Goal: Task Accomplishment & Management: Complete application form

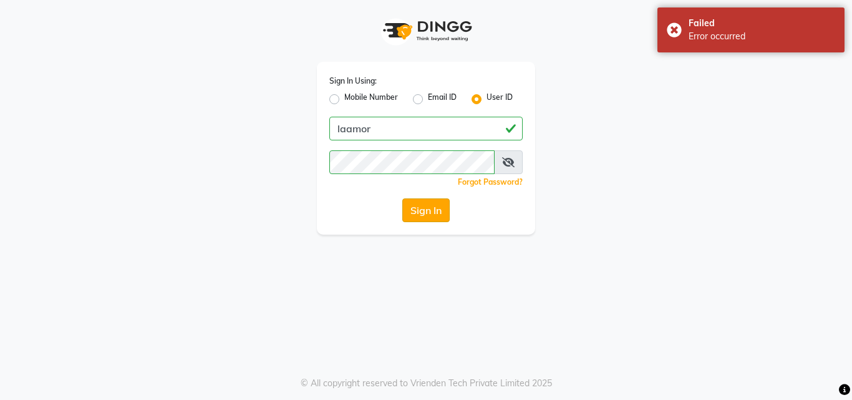
click at [434, 213] on button "Sign In" at bounding box center [425, 210] width 47 height 24
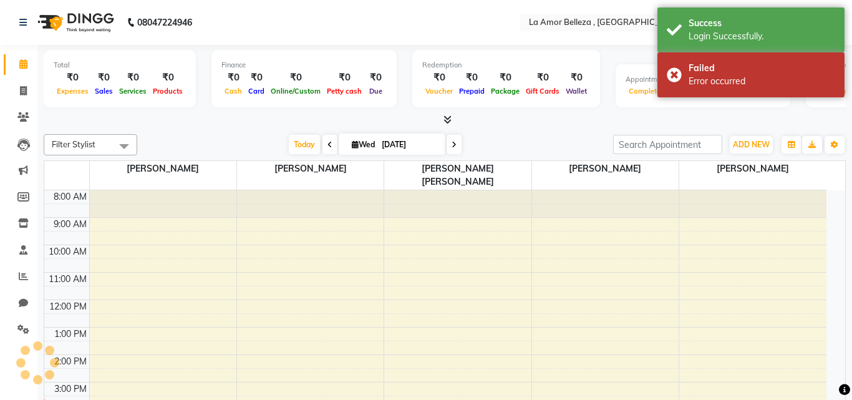
select select "en"
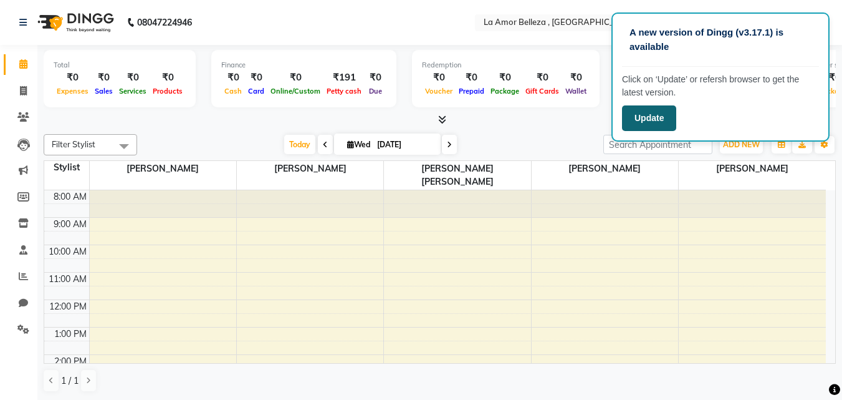
click at [663, 120] on button "Update" at bounding box center [649, 118] width 54 height 26
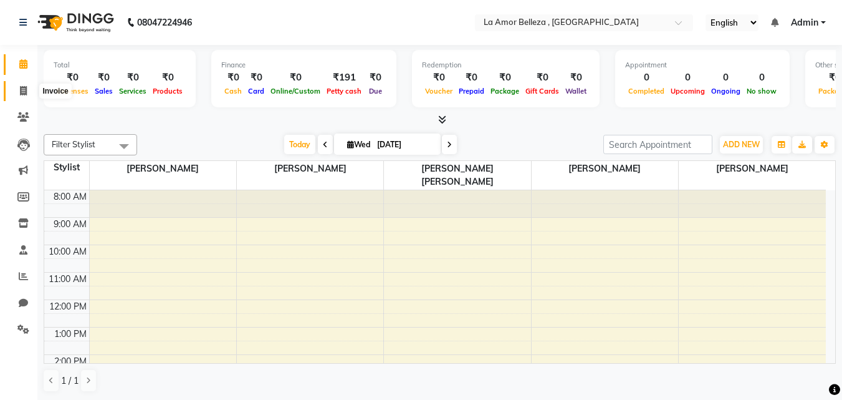
click at [26, 90] on icon at bounding box center [23, 90] width 7 height 9
select select "service"
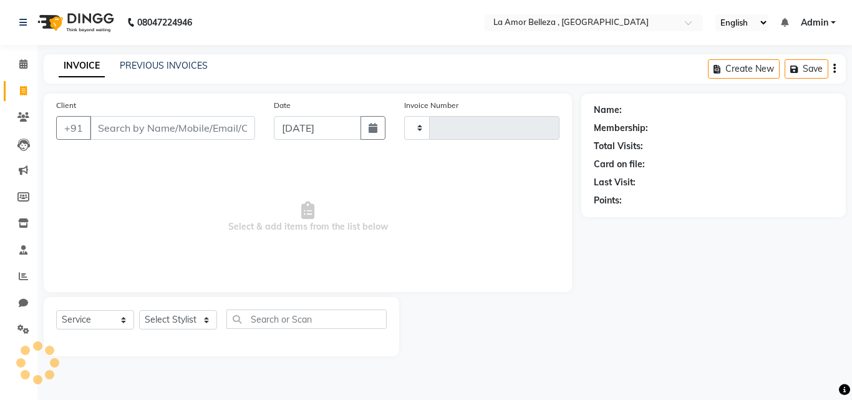
type input "0116"
select select "8266"
click at [113, 128] on input "Client" at bounding box center [172, 128] width 165 height 24
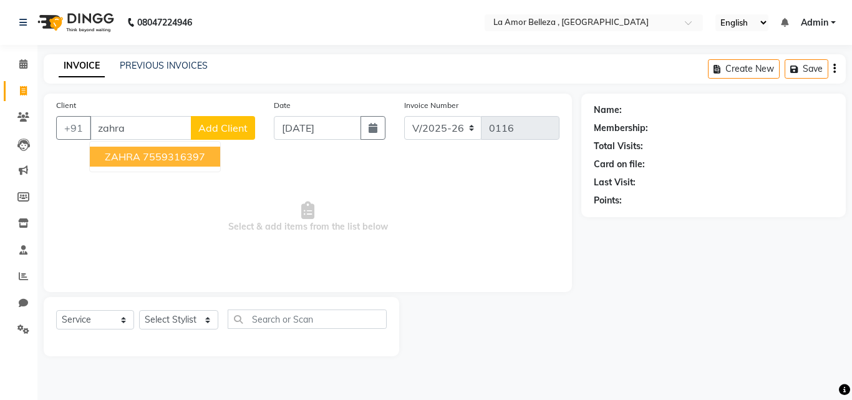
click at [200, 160] on ngb-highlight "7559316397" at bounding box center [174, 156] width 62 height 12
type input "7559316397"
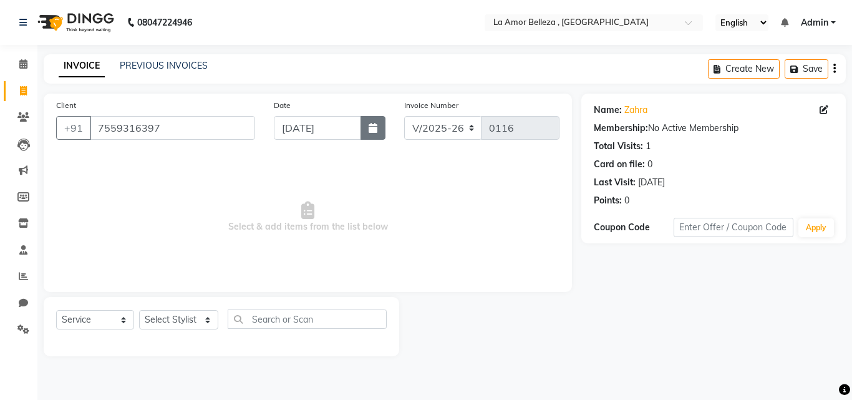
click at [374, 134] on button "button" at bounding box center [372, 128] width 25 height 24
select select "9"
select select "2025"
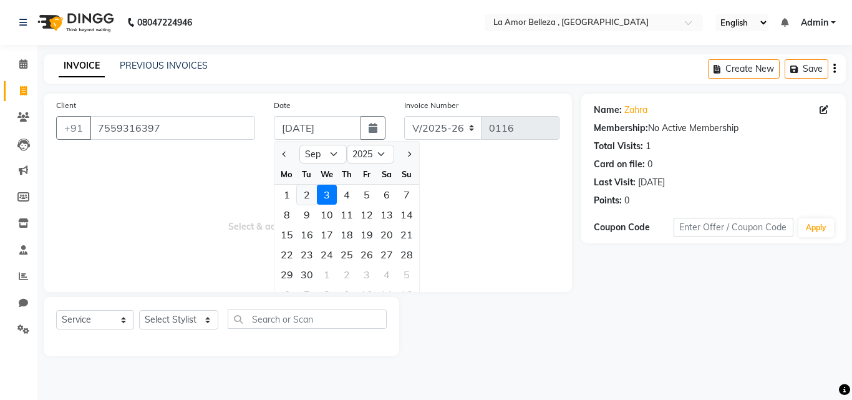
click at [302, 199] on div "2" at bounding box center [307, 195] width 20 height 20
type input "02-09-2025"
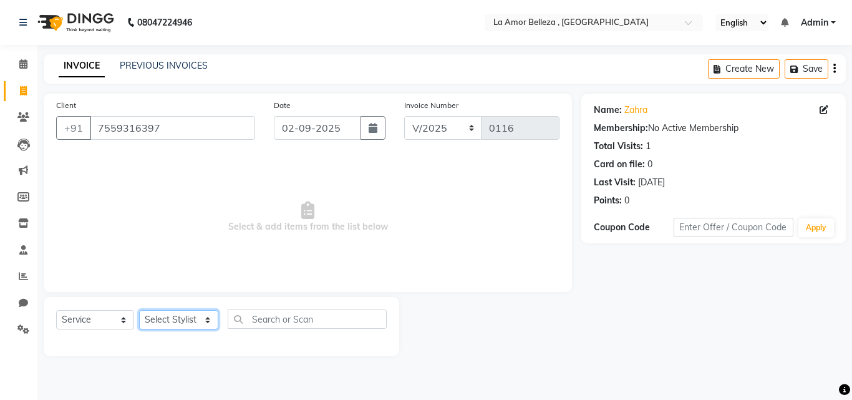
click at [163, 316] on select "Select Stylist [PERSON_NAME] Ikara [PERSON_NAME] [PERSON_NAME] [PERSON_NAME] [P…" at bounding box center [178, 319] width 79 height 19
select select "79804"
click at [139, 310] on select "Select Stylist [PERSON_NAME] Ikara [PERSON_NAME] [PERSON_NAME] [PERSON_NAME] [P…" at bounding box center [178, 319] width 79 height 19
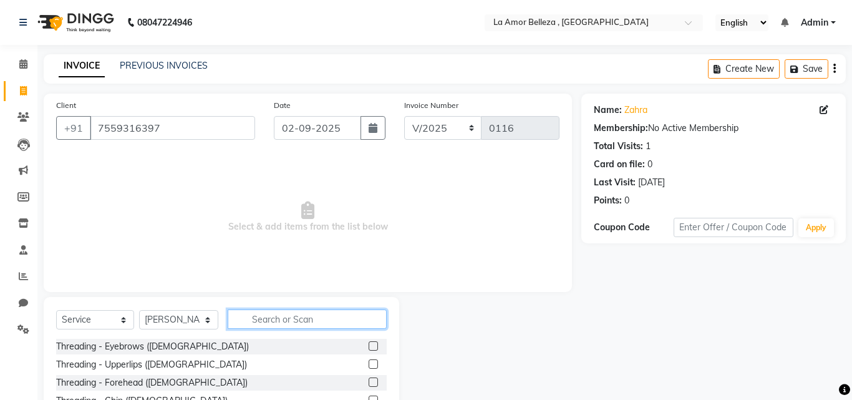
click at [268, 318] on input "text" at bounding box center [307, 318] width 159 height 19
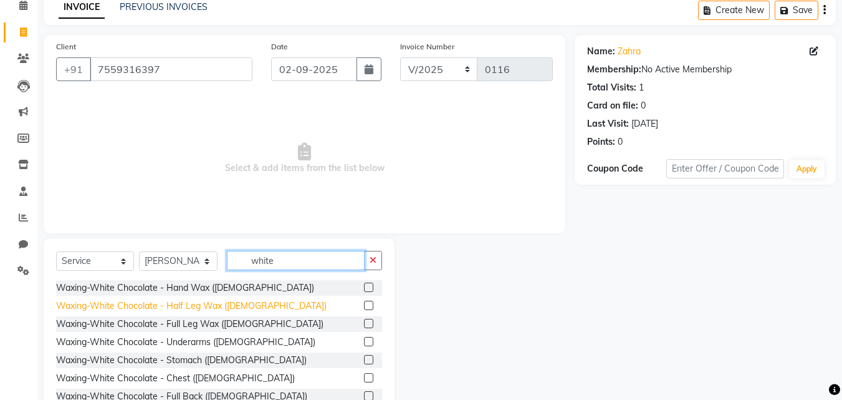
scroll to position [100, 0]
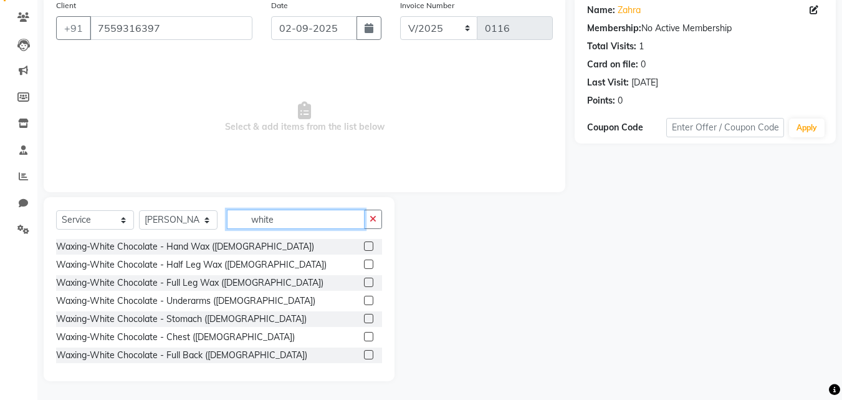
type input "white"
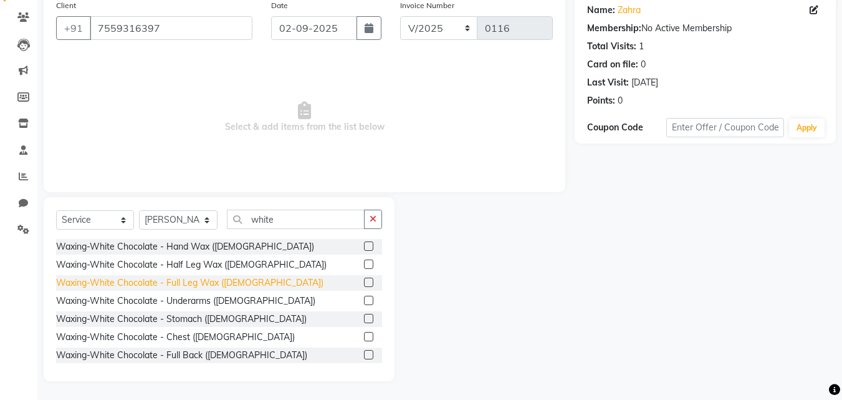
drag, startPoint x: 363, startPoint y: 247, endPoint x: 253, endPoint y: 294, distance: 119.9
click at [364, 247] on label at bounding box center [368, 245] width 9 height 9
click at [364, 247] on input "checkbox" at bounding box center [368, 247] width 8 height 8
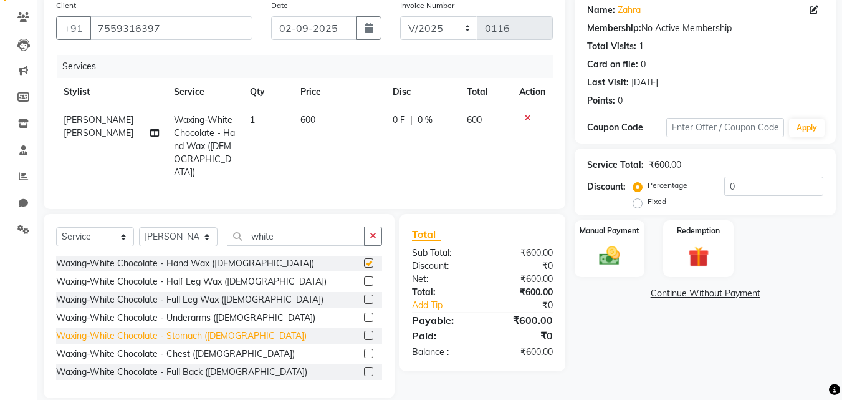
checkbox input "false"
click at [364, 313] on label at bounding box center [368, 316] width 9 height 9
click at [364, 314] on input "checkbox" at bounding box center [368, 318] width 8 height 8
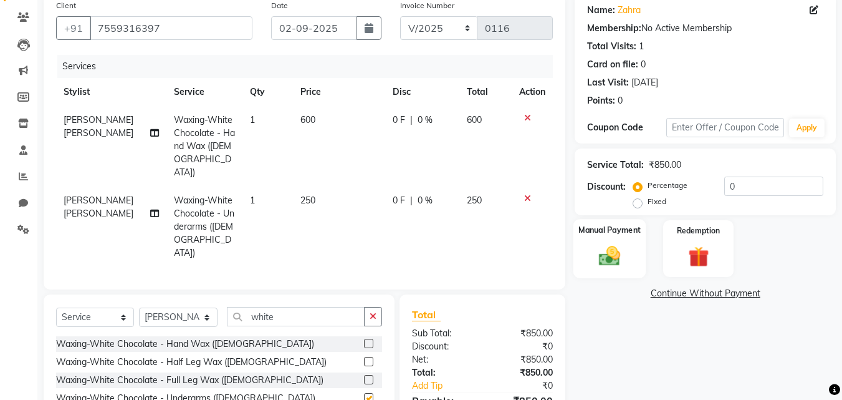
checkbox input "false"
click at [599, 259] on img at bounding box center [609, 255] width 35 height 25
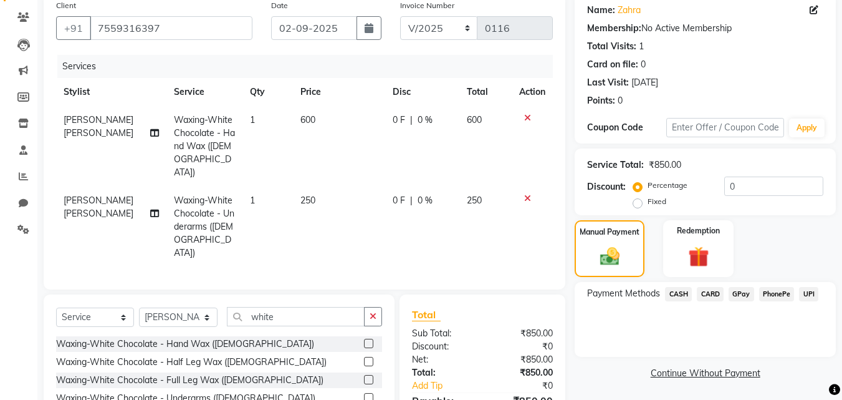
scroll to position [180, 0]
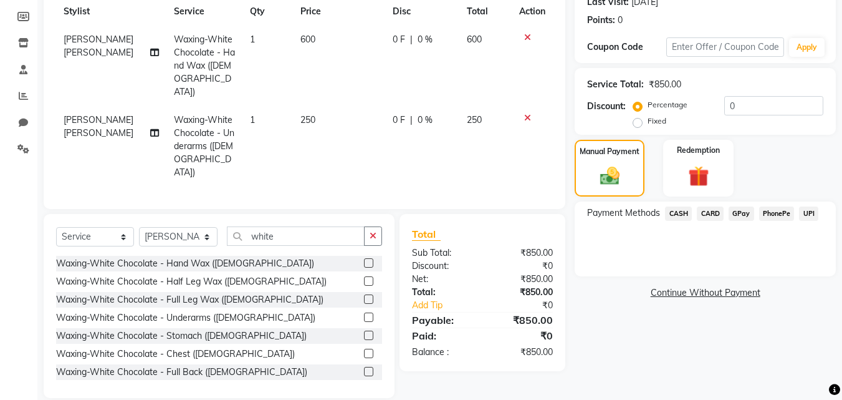
click at [741, 218] on span "GPay" at bounding box center [742, 213] width 26 height 14
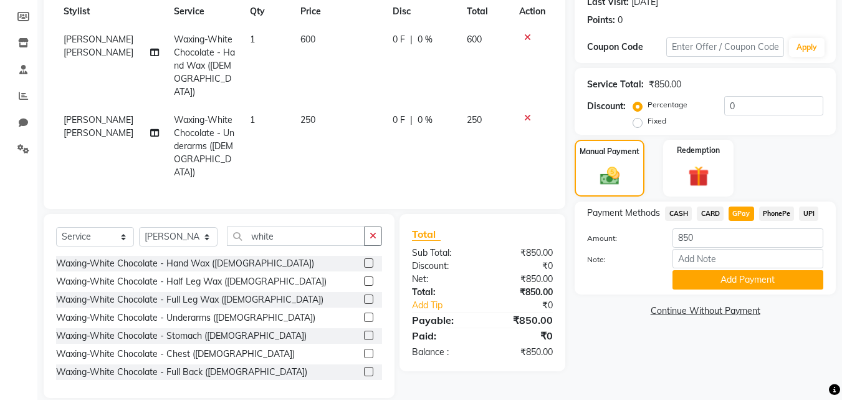
drag, startPoint x: 741, startPoint y: 218, endPoint x: 716, endPoint y: 375, distance: 159.2
click at [741, 282] on button "Add Payment" at bounding box center [748, 279] width 151 height 19
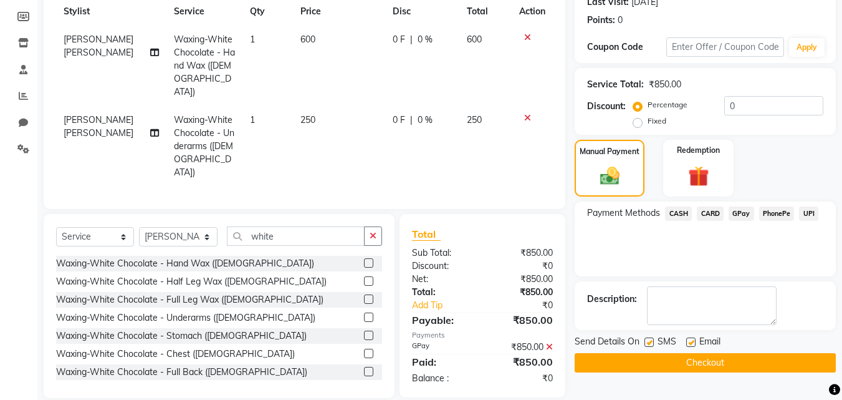
click at [719, 365] on button "Checkout" at bounding box center [705, 362] width 261 height 19
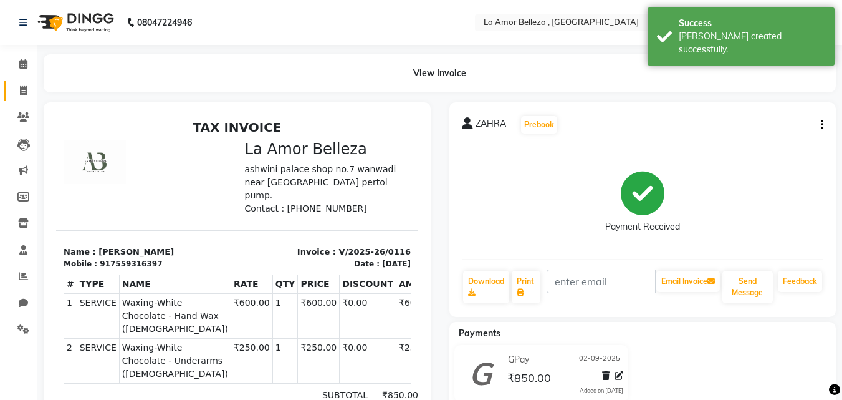
click at [26, 90] on icon at bounding box center [23, 90] width 7 height 9
select select "service"
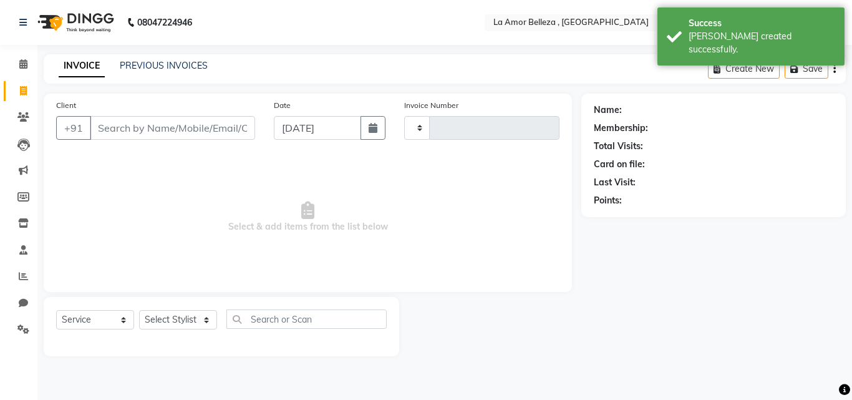
type input "0117"
select select "8266"
click at [136, 138] on input "Client" at bounding box center [172, 128] width 165 height 24
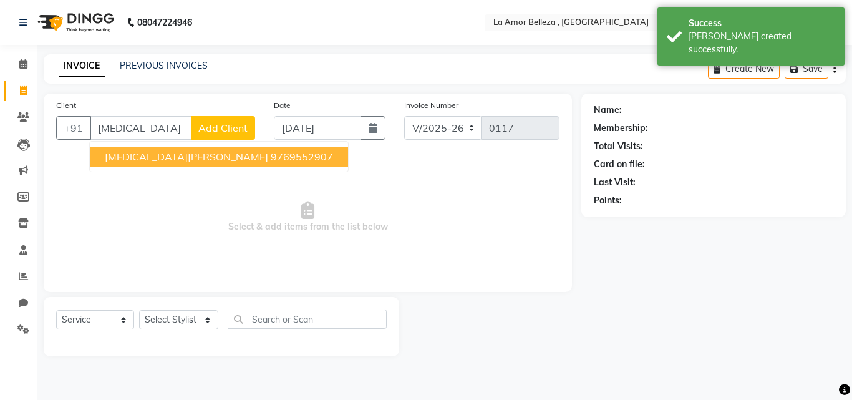
drag, startPoint x: 138, startPoint y: 155, endPoint x: 230, endPoint y: 155, distance: 92.3
click at [145, 155] on span "[MEDICAL_DATA][PERSON_NAME]" at bounding box center [186, 156] width 163 height 12
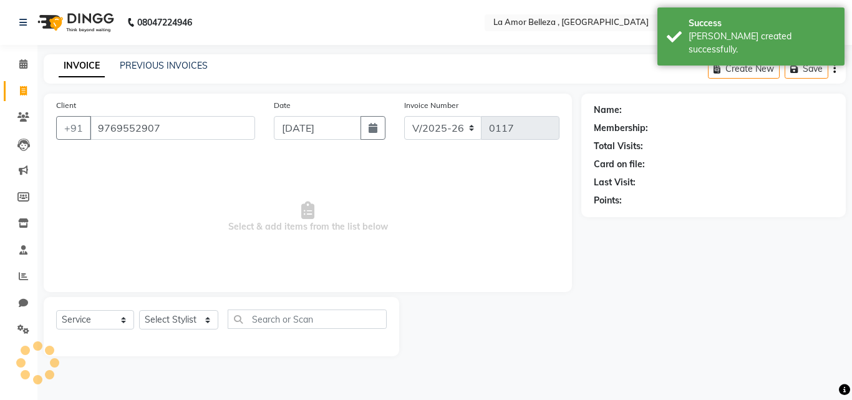
type input "9769552907"
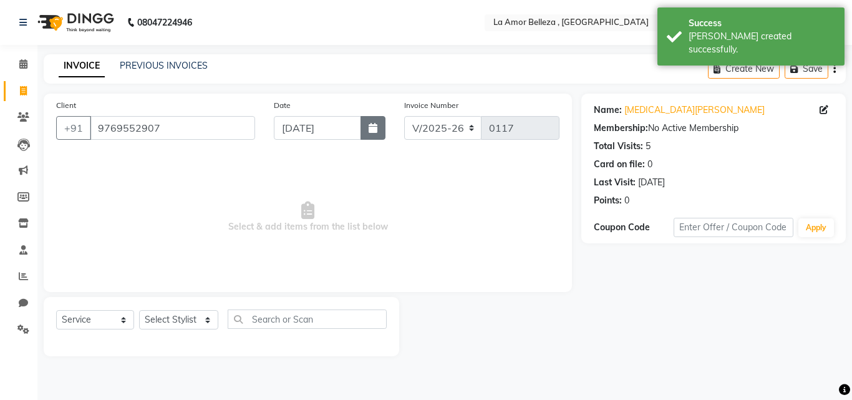
click at [372, 132] on icon "button" at bounding box center [372, 128] width 9 height 10
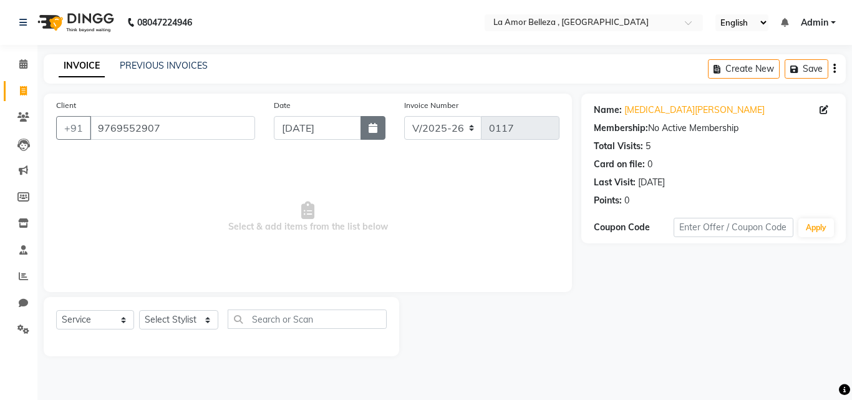
select select "9"
select select "2025"
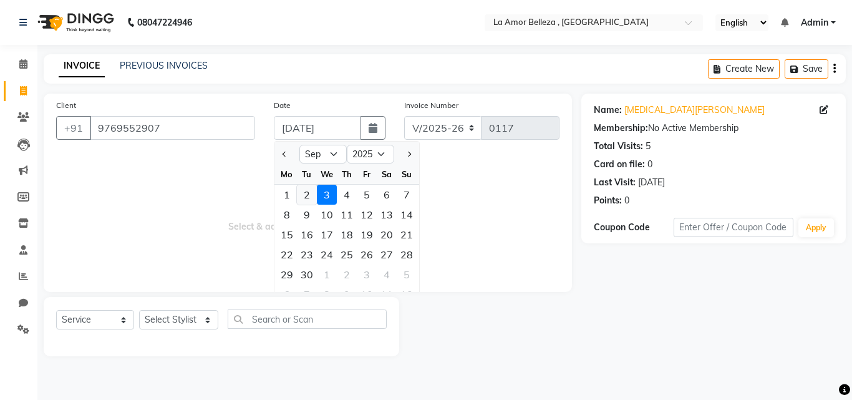
click at [306, 197] on div "2" at bounding box center [307, 195] width 20 height 20
type input "02-09-2025"
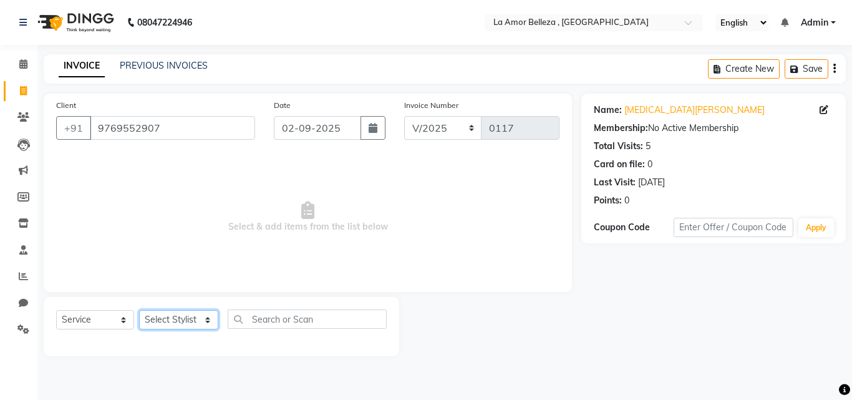
click at [190, 324] on select "Select Stylist [PERSON_NAME] Ikara [PERSON_NAME] [PERSON_NAME] [PERSON_NAME] [P…" at bounding box center [178, 319] width 79 height 19
select select "79804"
click at [139, 310] on select "Select Stylist [PERSON_NAME] Ikara [PERSON_NAME] [PERSON_NAME] [PERSON_NAME] [P…" at bounding box center [178, 319] width 79 height 19
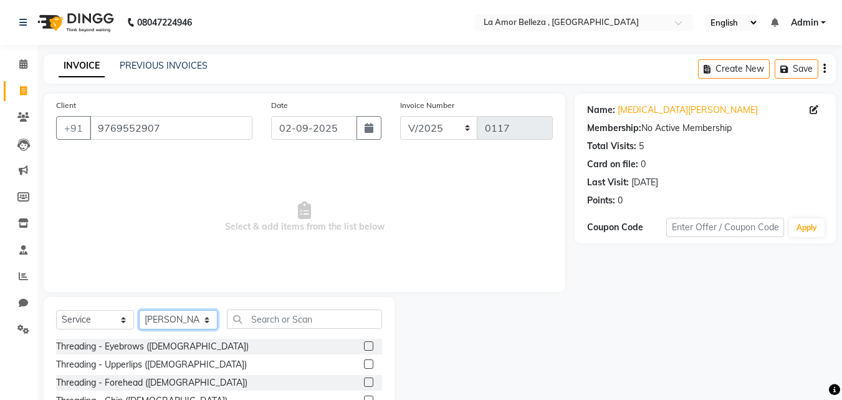
scroll to position [100, 0]
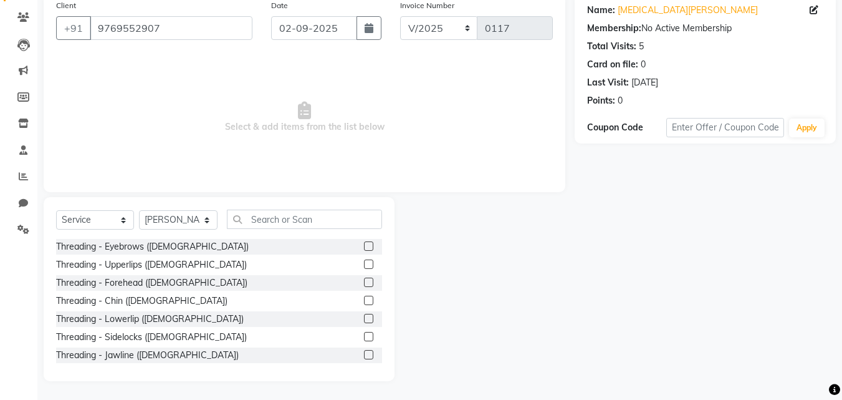
drag, startPoint x: 361, startPoint y: 243, endPoint x: 363, endPoint y: 266, distance: 23.8
click at [364, 243] on label at bounding box center [368, 245] width 9 height 9
click at [364, 243] on input "checkbox" at bounding box center [368, 247] width 8 height 8
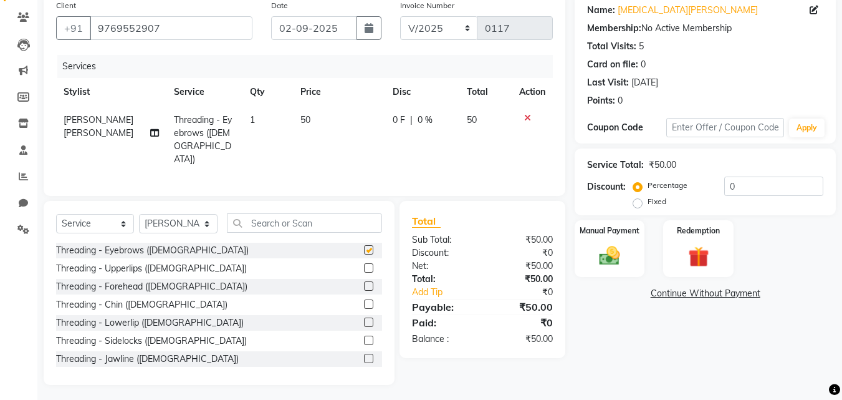
checkbox input "false"
click at [364, 266] on label at bounding box center [368, 267] width 9 height 9
click at [364, 266] on input "checkbox" at bounding box center [368, 268] width 8 height 8
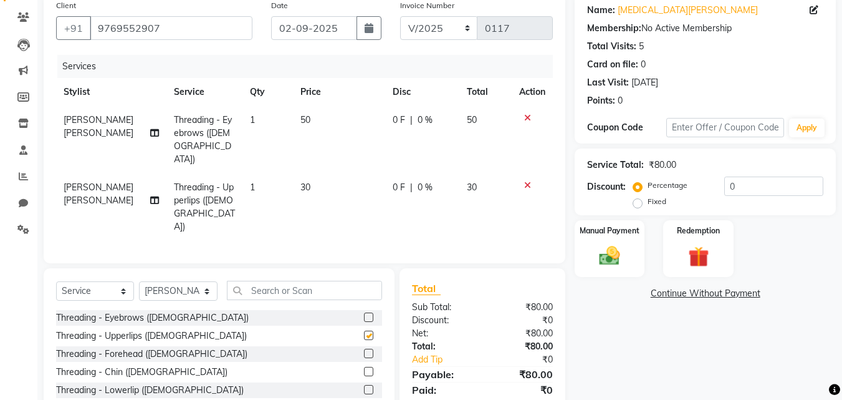
checkbox input "false"
click at [364, 367] on label at bounding box center [368, 371] width 9 height 9
click at [364, 368] on input "checkbox" at bounding box center [368, 372] width 8 height 8
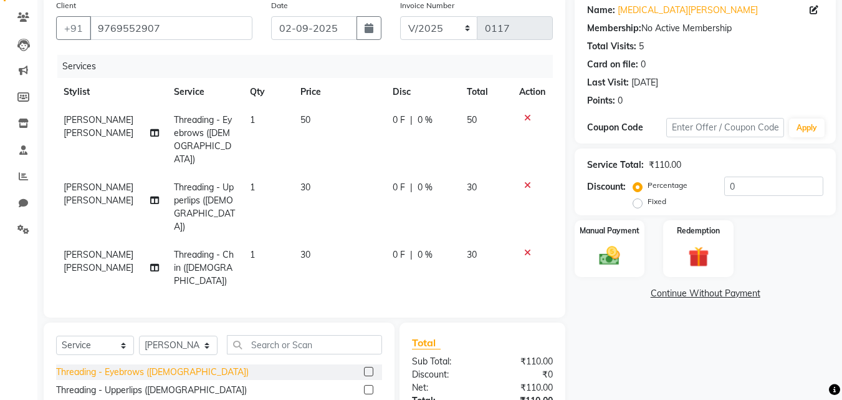
checkbox input "false"
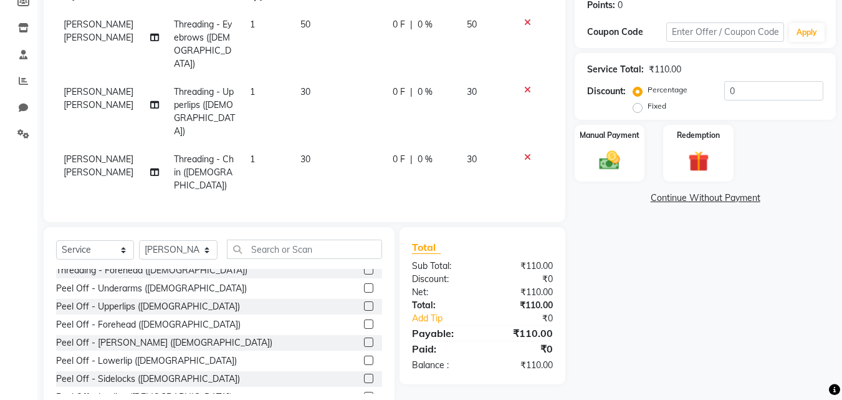
scroll to position [125, 0]
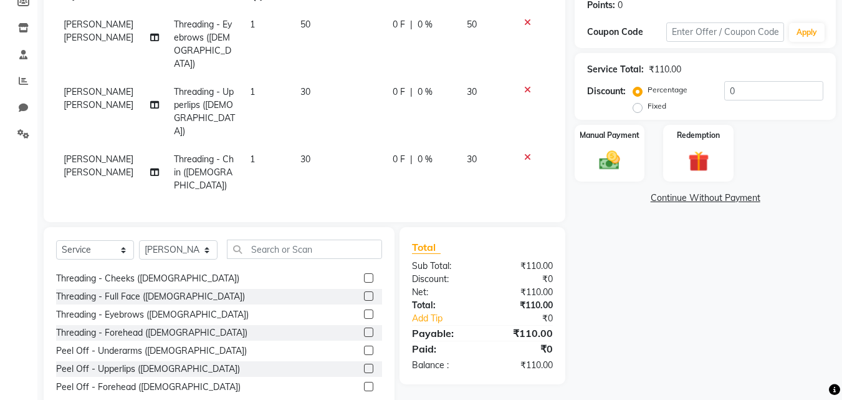
click at [364, 291] on label at bounding box center [368, 295] width 9 height 9
click at [364, 292] on input "checkbox" at bounding box center [368, 296] width 8 height 8
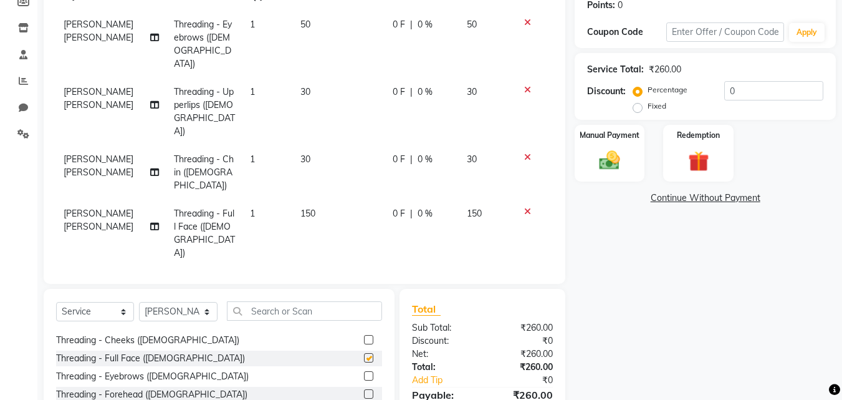
checkbox input "false"
click at [630, 152] on div "Manual Payment" at bounding box center [610, 152] width 73 height 59
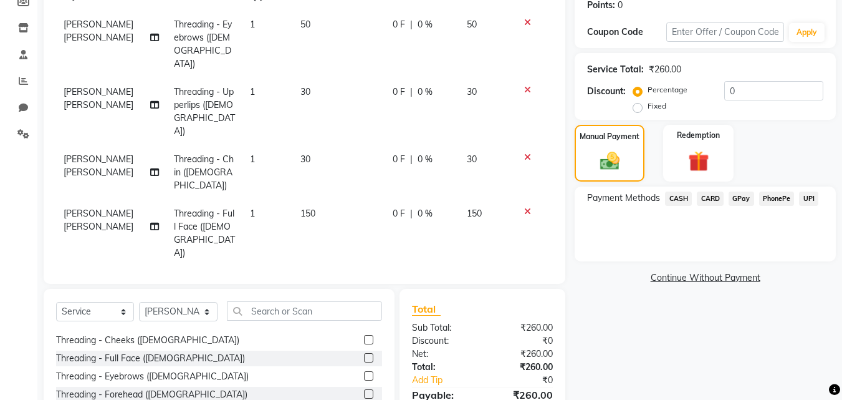
click at [686, 201] on span "CASH" at bounding box center [678, 198] width 27 height 14
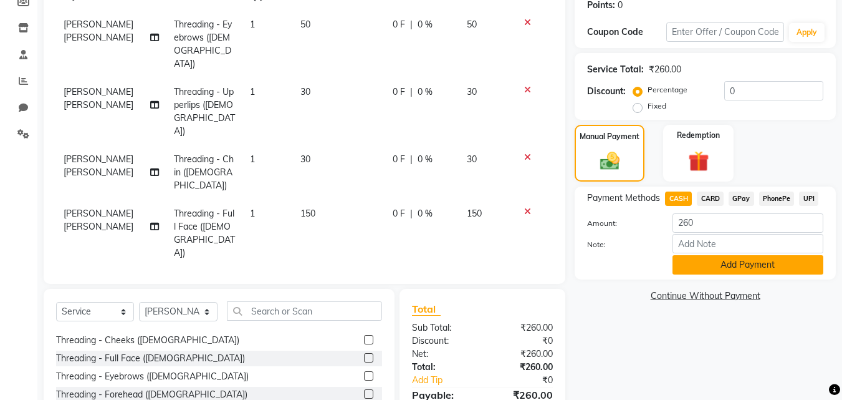
click at [763, 259] on button "Add Payment" at bounding box center [748, 264] width 151 height 19
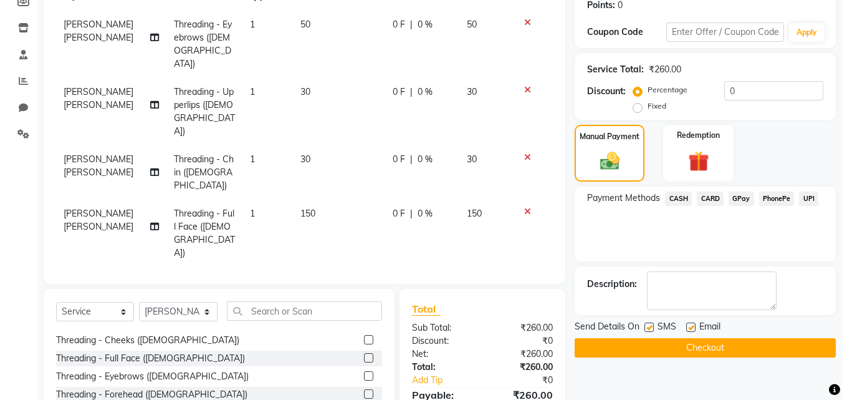
scroll to position [254, 0]
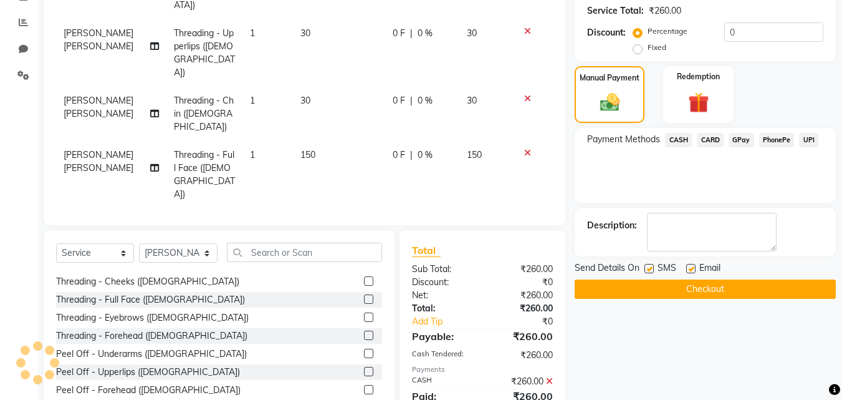
click at [752, 296] on button "Checkout" at bounding box center [705, 288] width 261 height 19
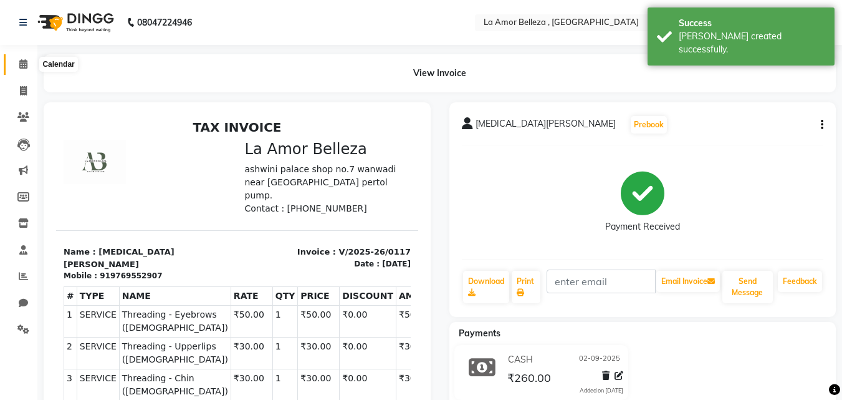
click at [21, 59] on icon at bounding box center [23, 63] width 8 height 9
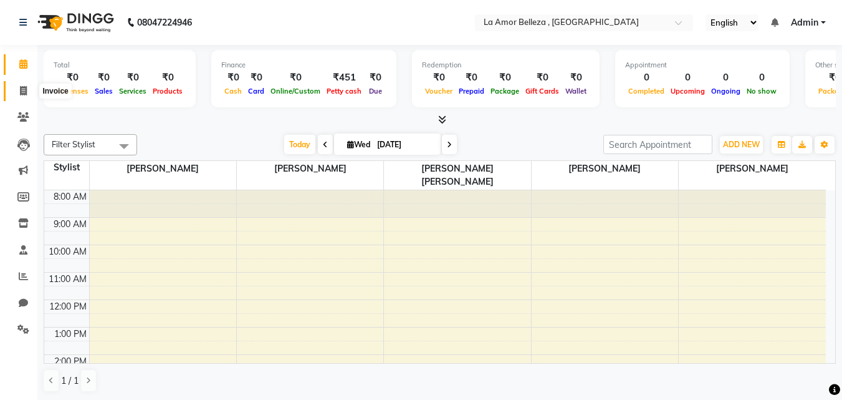
click at [22, 87] on icon at bounding box center [23, 90] width 7 height 9
select select "service"
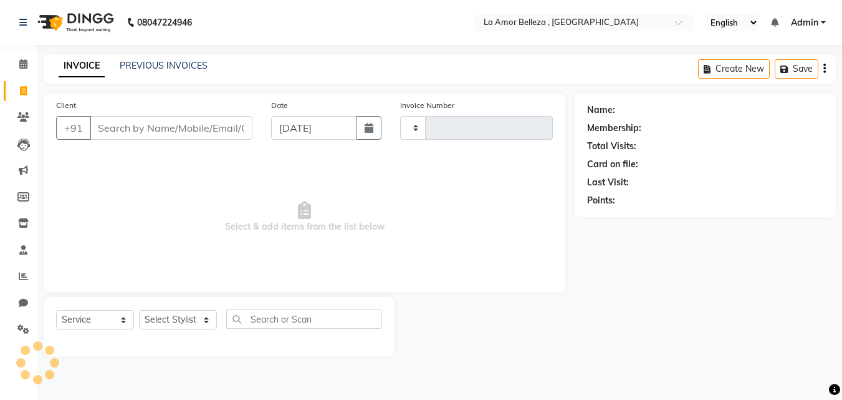
type input "0118"
select select "8266"
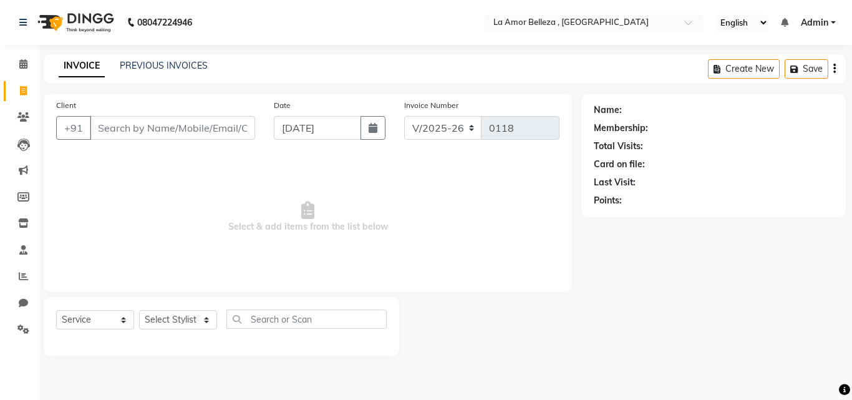
click at [108, 121] on input "Client" at bounding box center [172, 128] width 165 height 24
type input "7758848113"
click at [200, 124] on span "Add Client" at bounding box center [222, 128] width 49 height 12
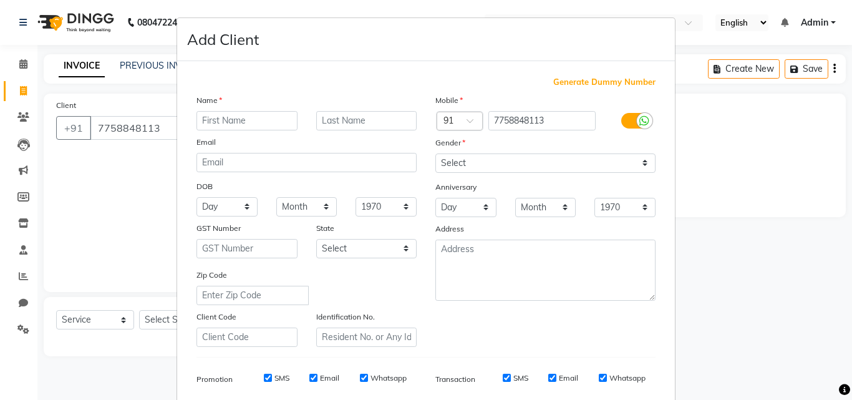
click at [209, 128] on input "text" at bounding box center [246, 120] width 101 height 19
type input "[PERSON_NAME]"
drag, startPoint x: 486, startPoint y: 166, endPoint x: 473, endPoint y: 171, distance: 13.4
click at [481, 167] on select "Select [DEMOGRAPHIC_DATA] [DEMOGRAPHIC_DATA] Other Prefer Not To Say" at bounding box center [545, 162] width 220 height 19
select select "[DEMOGRAPHIC_DATA]"
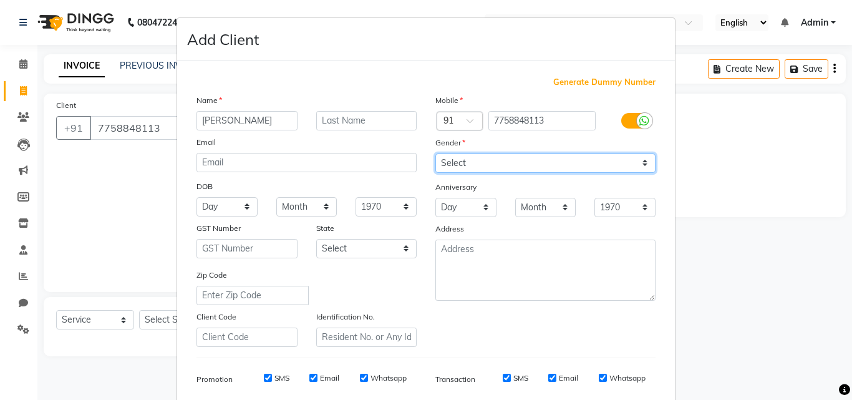
click at [435, 153] on select "Select [DEMOGRAPHIC_DATA] [DEMOGRAPHIC_DATA] Other Prefer Not To Say" at bounding box center [545, 162] width 220 height 19
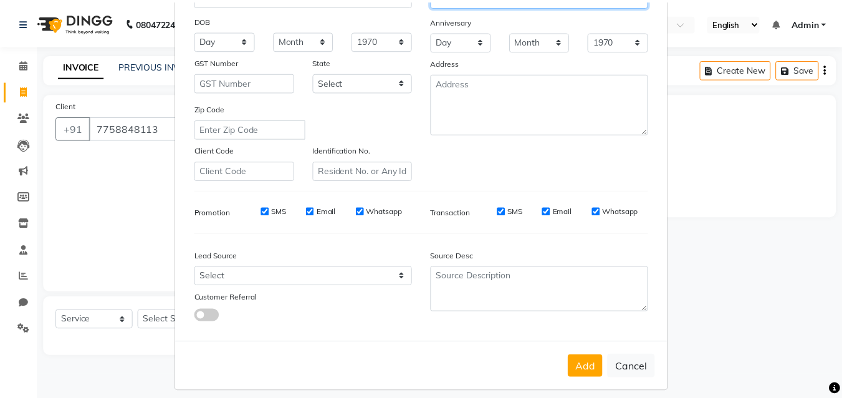
scroll to position [176, 0]
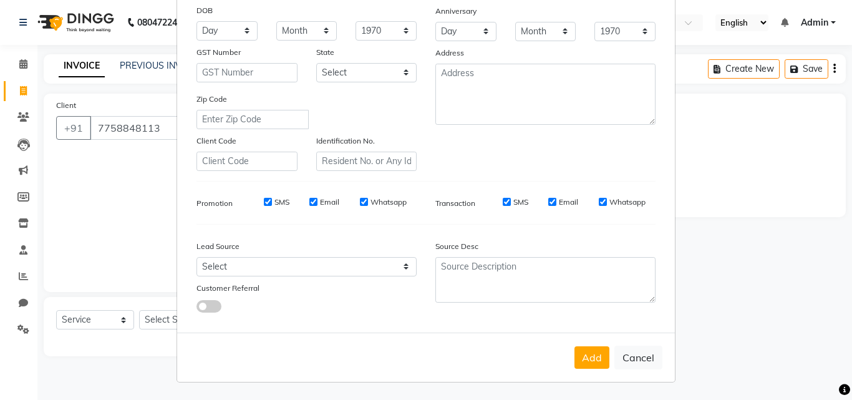
drag, startPoint x: 590, startPoint y: 353, endPoint x: 293, endPoint y: 329, distance: 297.7
click at [589, 352] on button "Add" at bounding box center [591, 357] width 35 height 22
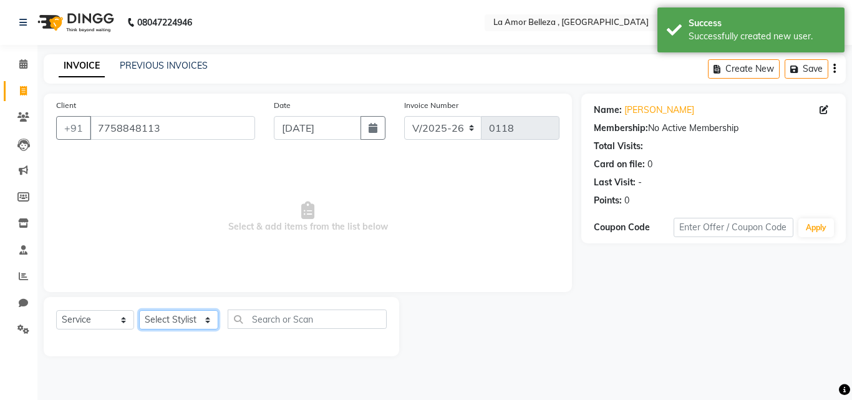
click at [171, 320] on select "Select Stylist [PERSON_NAME] Ikara [PERSON_NAME] [PERSON_NAME] [PERSON_NAME] [P…" at bounding box center [178, 319] width 79 height 19
select select "79837"
click at [139, 310] on select "Select Stylist [PERSON_NAME] Ikara [PERSON_NAME] [PERSON_NAME] [PERSON_NAME] [P…" at bounding box center [178, 319] width 79 height 19
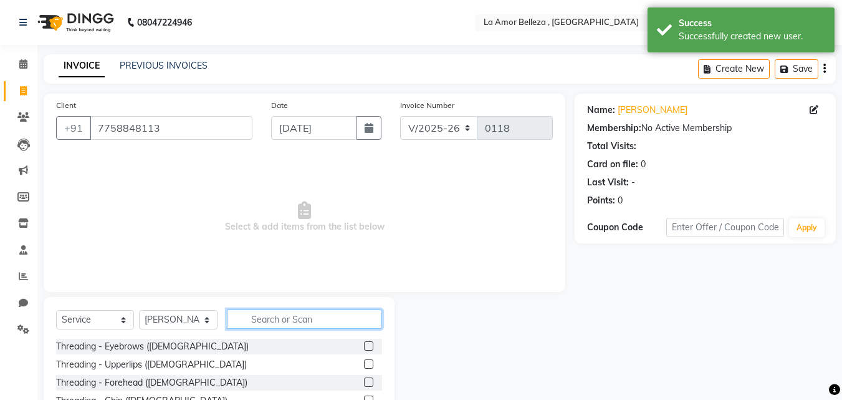
click at [276, 315] on input "text" at bounding box center [304, 318] width 155 height 19
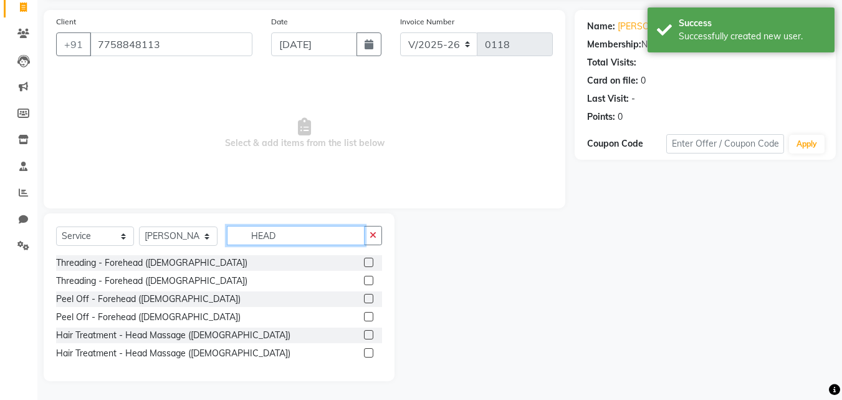
type input "HEAD"
click at [368, 353] on label at bounding box center [368, 352] width 9 height 9
click at [368, 353] on input "checkbox" at bounding box center [368, 353] width 8 height 8
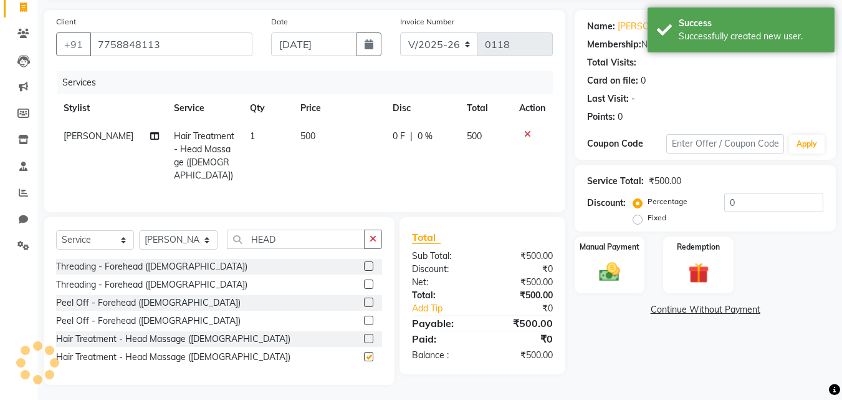
checkbox input "false"
click at [171, 238] on select "Select Stylist [PERSON_NAME] Ikara [PERSON_NAME] [PERSON_NAME] [PERSON_NAME] [P…" at bounding box center [178, 239] width 79 height 19
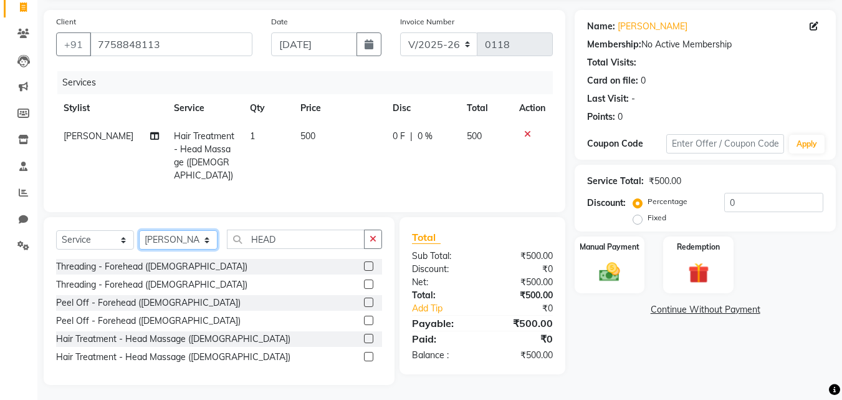
select select "79804"
click at [139, 230] on select "Select Stylist [PERSON_NAME] Ikara [PERSON_NAME] [PERSON_NAME] [PERSON_NAME] [P…" at bounding box center [178, 239] width 79 height 19
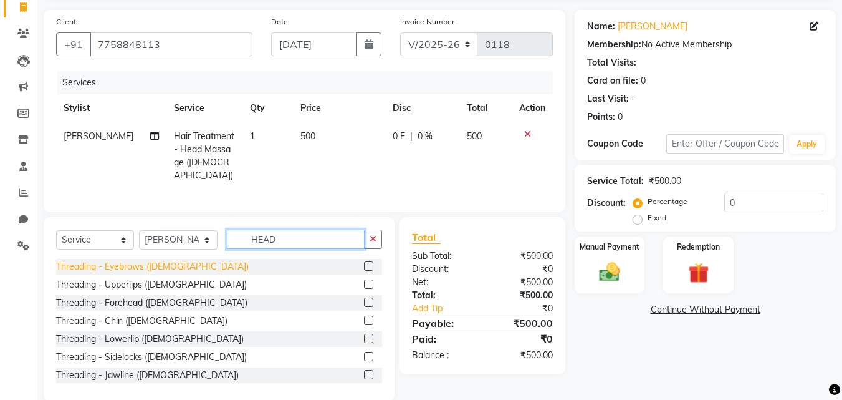
click at [173, 256] on div "Select Service Product Membership Package Voucher Prepaid Gift Card Select Styl…" at bounding box center [219, 309] width 351 height 184
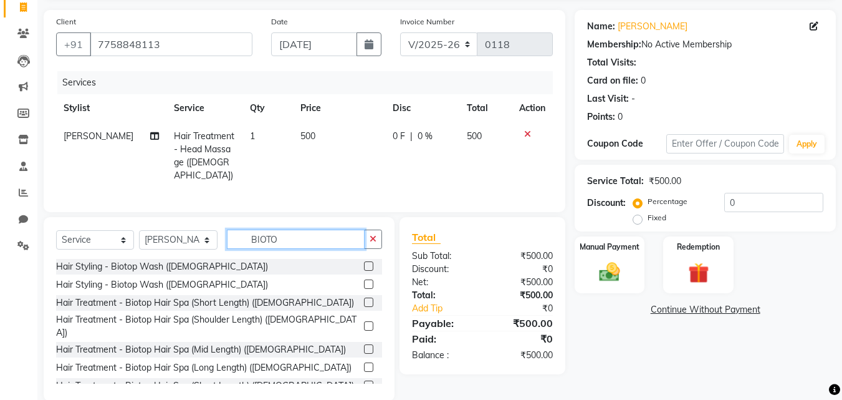
type input "BIOTO"
drag, startPoint x: 358, startPoint y: 337, endPoint x: 406, endPoint y: 253, distance: 97.2
click at [364, 344] on label at bounding box center [368, 348] width 9 height 9
click at [364, 345] on input "checkbox" at bounding box center [368, 349] width 8 height 8
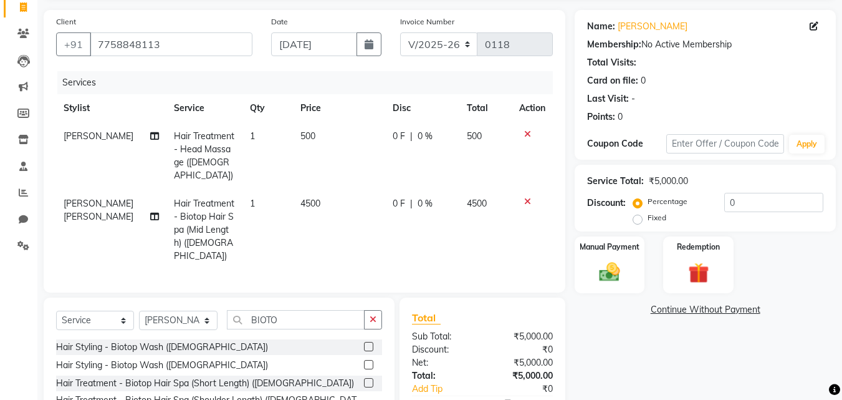
checkbox input "false"
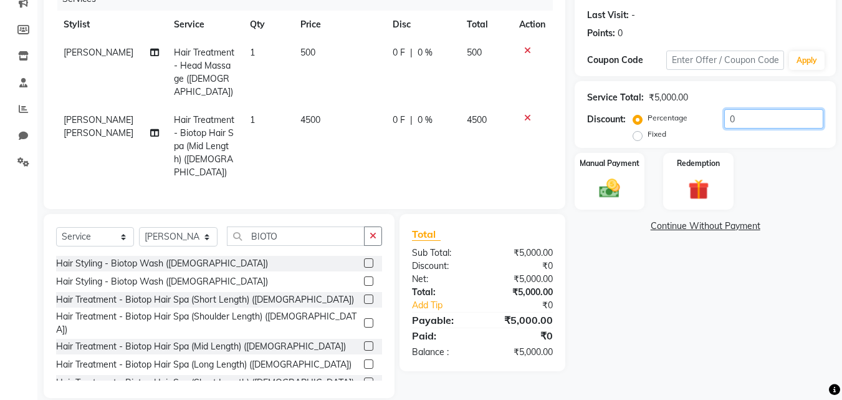
click at [762, 123] on input "0" at bounding box center [773, 118] width 99 height 19
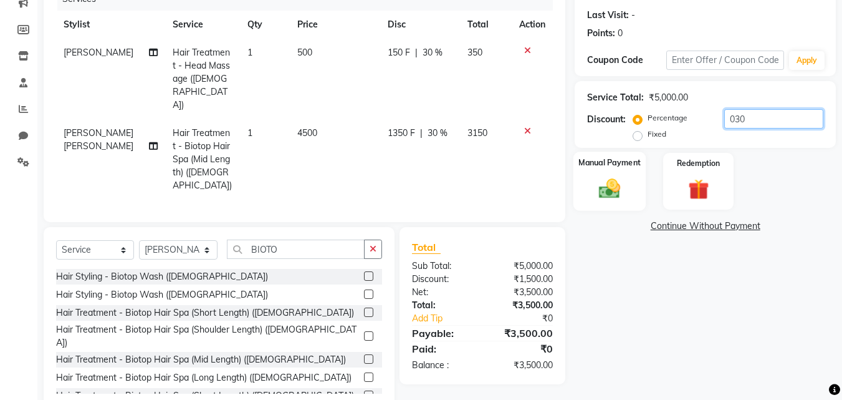
type input "030"
click at [610, 175] on div "Manual Payment" at bounding box center [610, 181] width 73 height 59
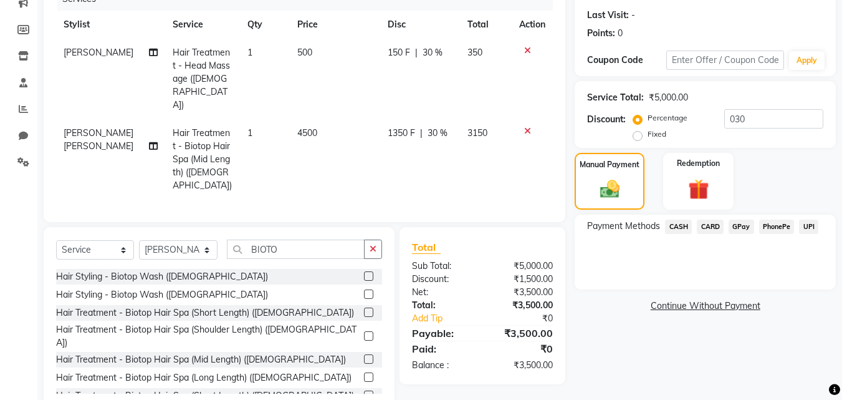
click at [710, 229] on span "CARD" at bounding box center [710, 226] width 27 height 14
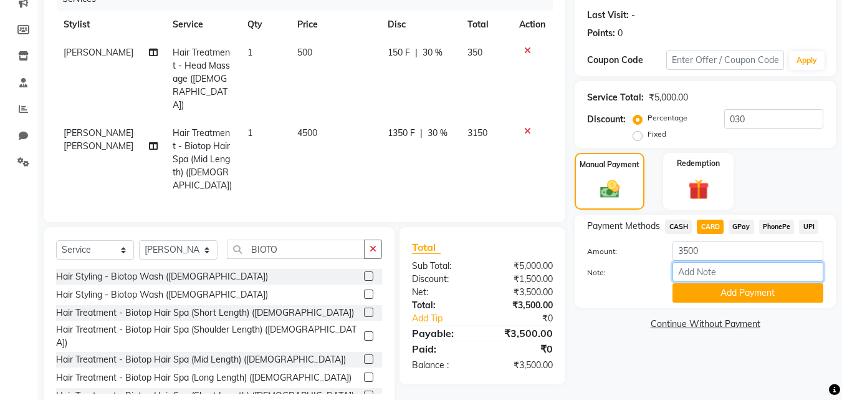
click at [718, 276] on input "Note:" at bounding box center [748, 271] width 151 height 19
click at [716, 287] on button "Add Payment" at bounding box center [748, 292] width 151 height 19
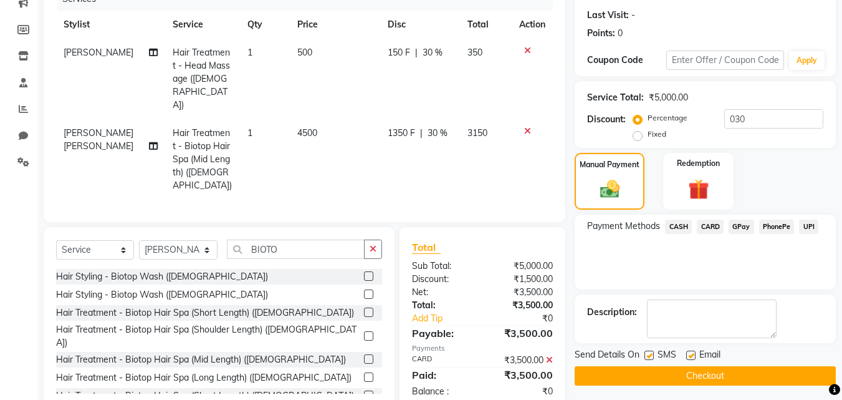
scroll to position [171, 0]
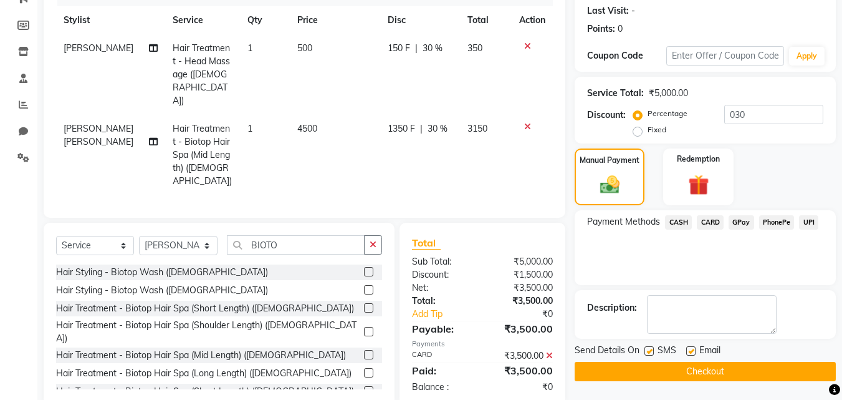
click at [717, 370] on button "Checkout" at bounding box center [705, 371] width 261 height 19
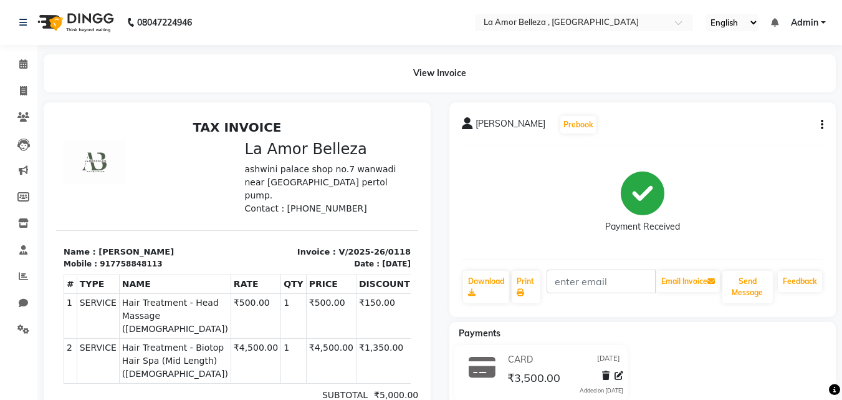
click at [64, 149] on img at bounding box center [95, 162] width 62 height 44
